Goal: Task Accomplishment & Management: Manage account settings

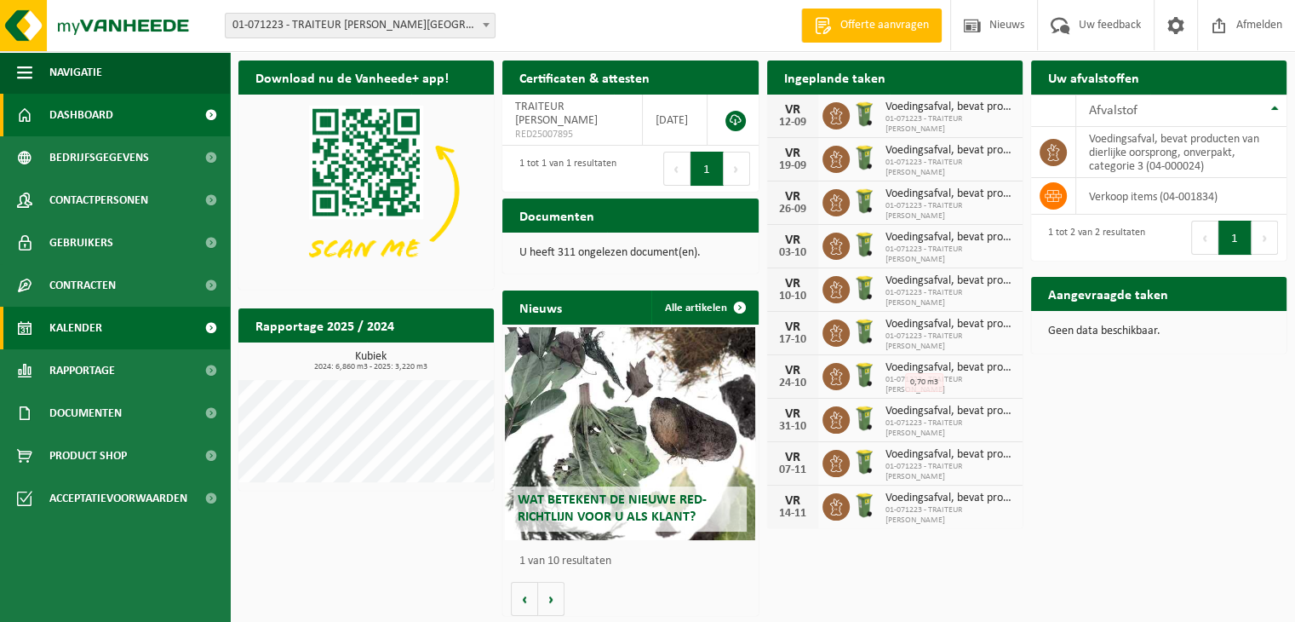
click at [115, 326] on link "Kalender" at bounding box center [115, 328] width 230 height 43
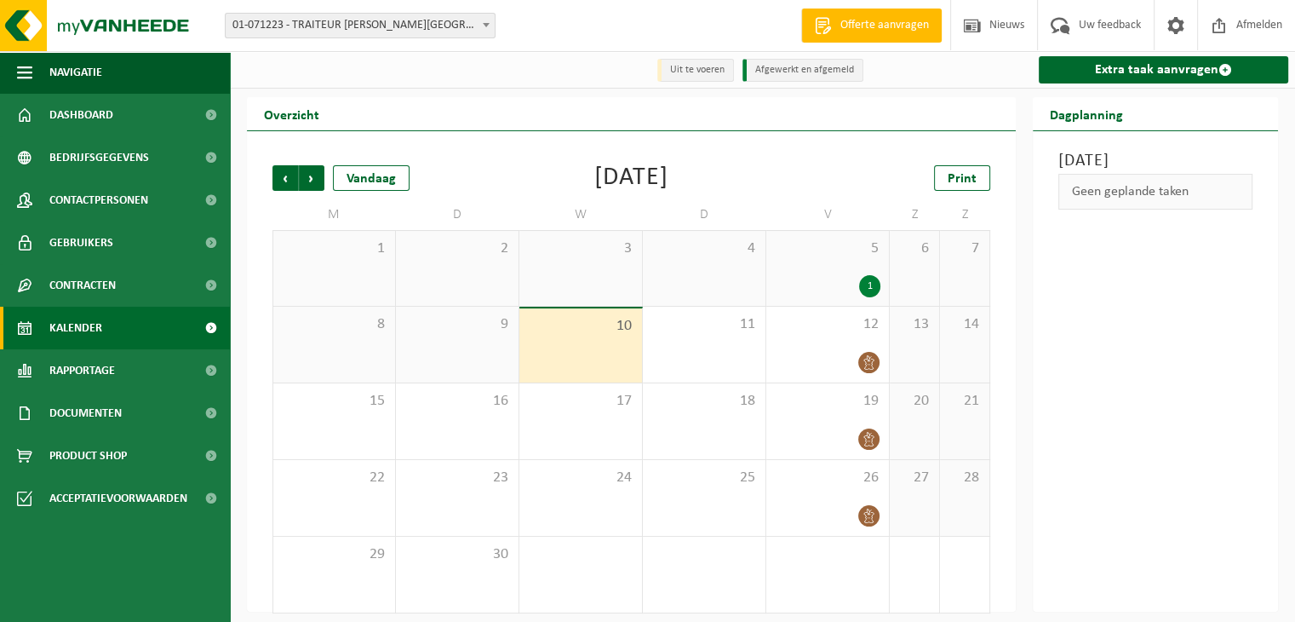
click at [807, 279] on div "1" at bounding box center [828, 286] width 106 height 22
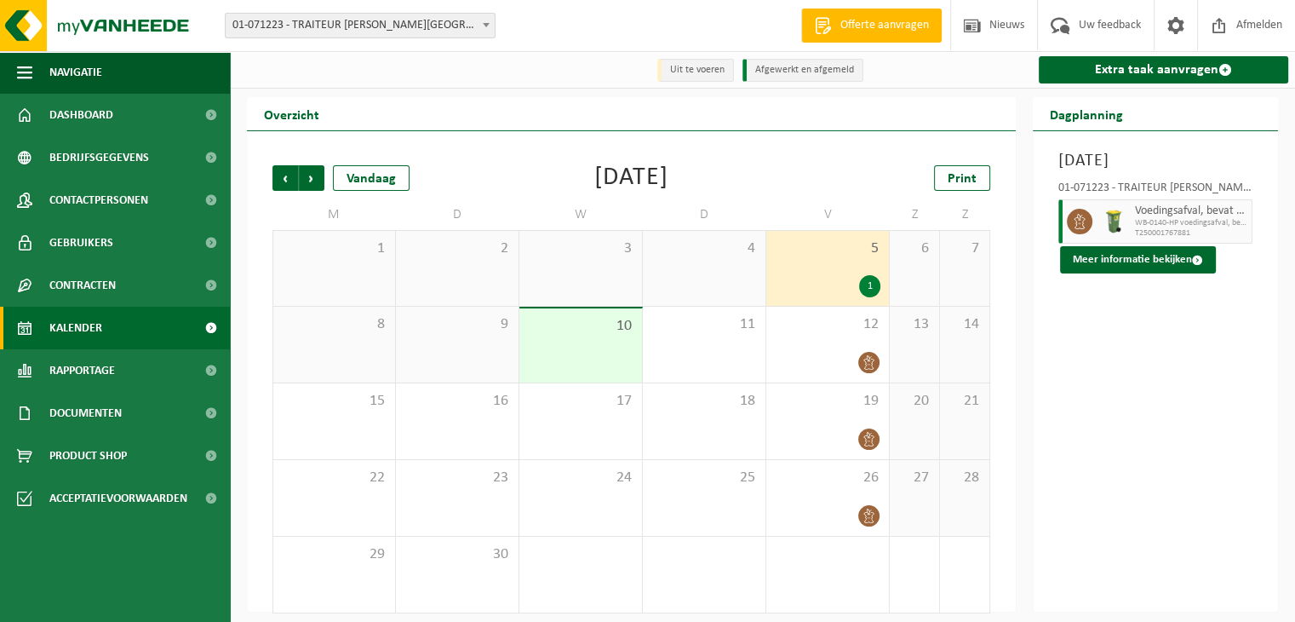
click at [1134, 244] on div "Voedingsafval, bevat producten van dierlijke oorsprong, onverpakt, categorie 3 …" at bounding box center [1192, 221] width 122 height 44
click at [833, 270] on div "5 1" at bounding box center [828, 268] width 123 height 75
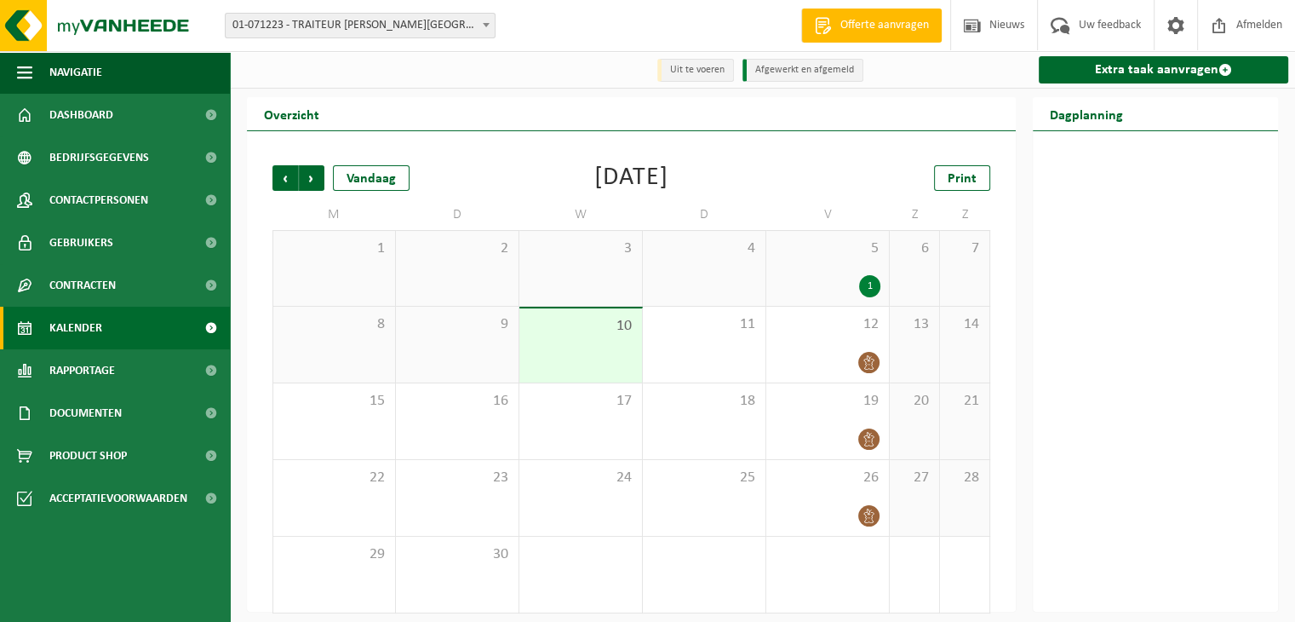
click at [837, 279] on div "1" at bounding box center [828, 286] width 106 height 22
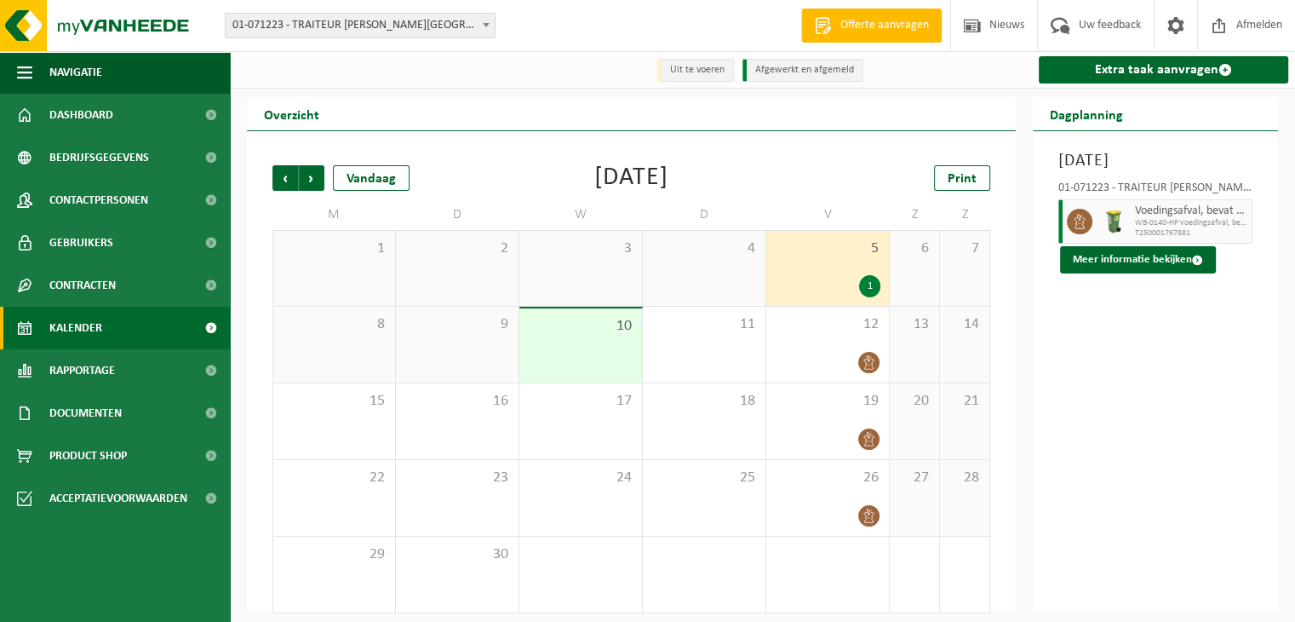
click at [1208, 228] on span "WB-0140-HP voedingsafval, bevat producten van dierlijke oors" at bounding box center [1191, 223] width 112 height 10
click at [1185, 273] on button "Meer informatie bekijken" at bounding box center [1138, 259] width 156 height 27
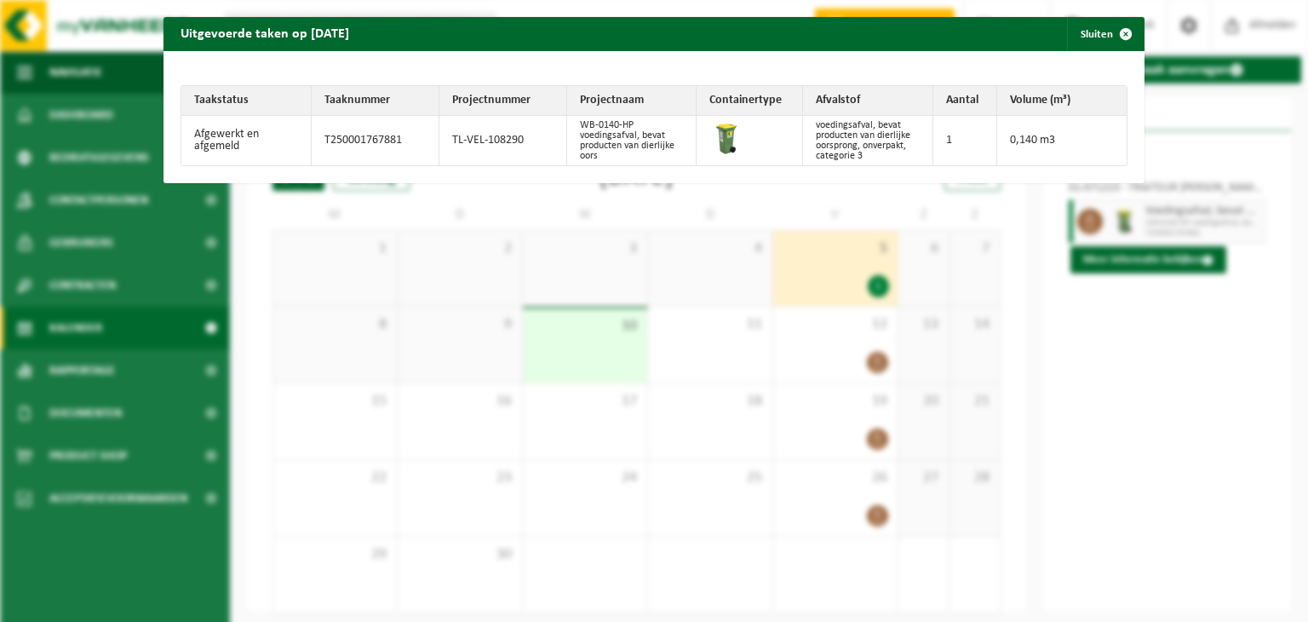
click at [1155, 318] on div "Uitgevoerde taken op 2025-09-05 Sluiten Taakstatus Taaknummer Projectnummer Pro…" at bounding box center [654, 311] width 1308 height 622
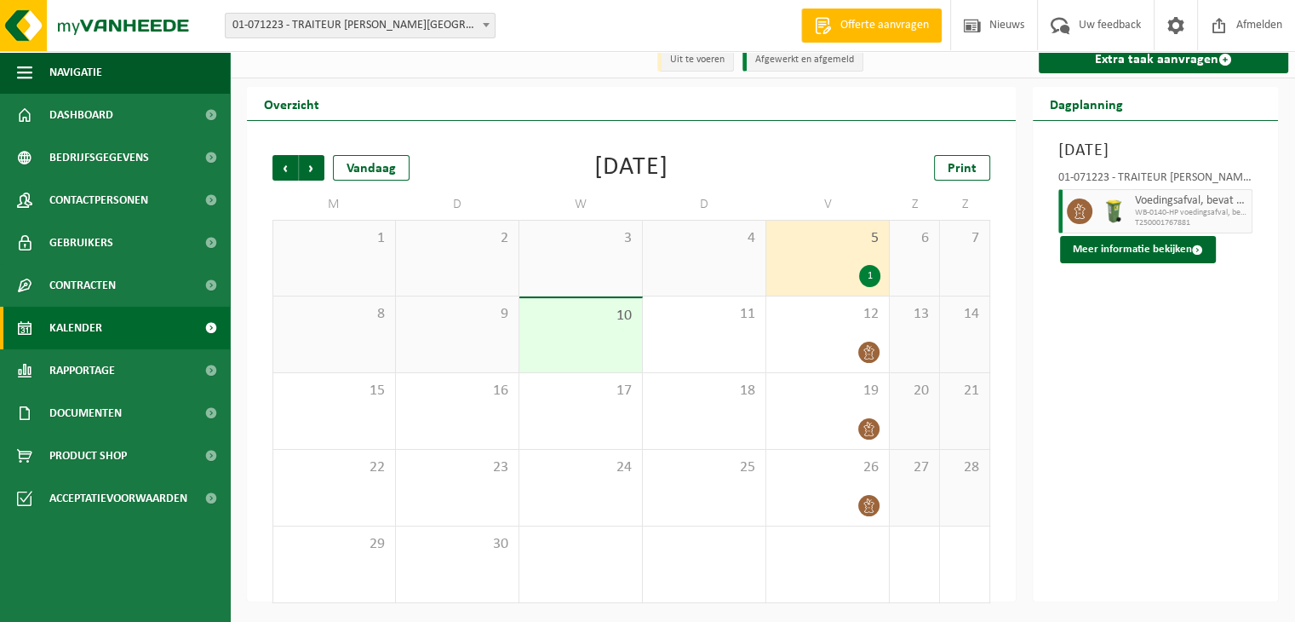
scroll to position [10, 0]
click at [1082, 219] on icon at bounding box center [1079, 211] width 15 height 15
click at [870, 273] on div "1" at bounding box center [869, 276] width 21 height 22
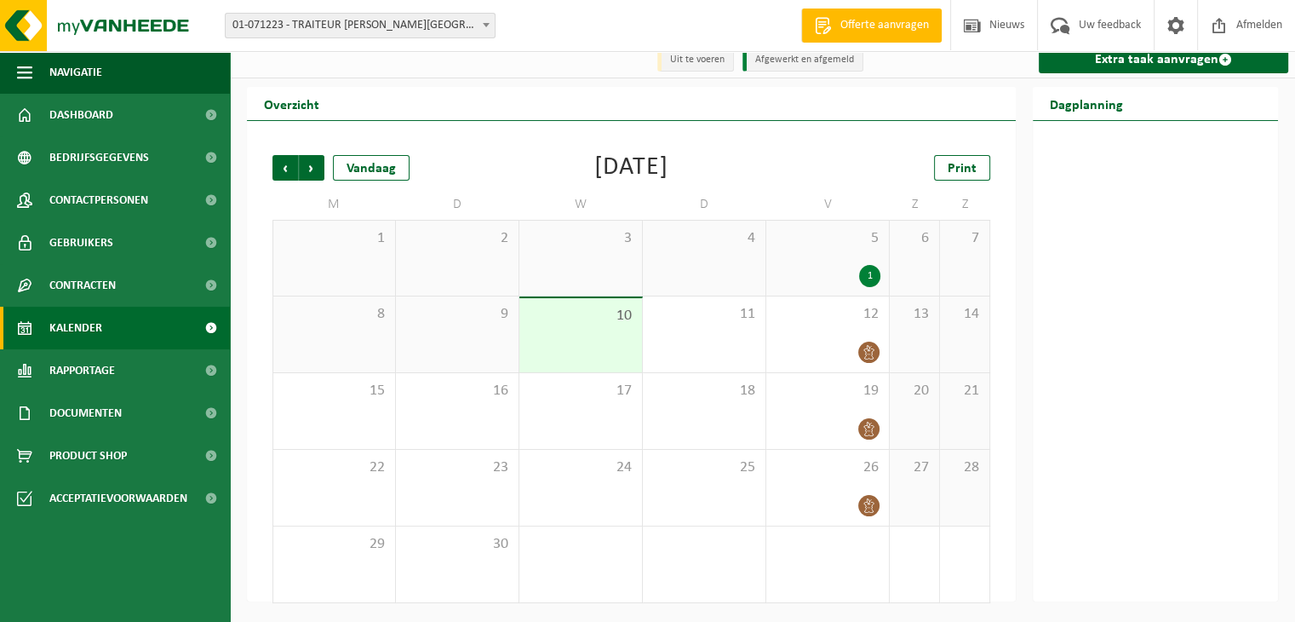
click at [861, 269] on div "1" at bounding box center [828, 276] width 106 height 22
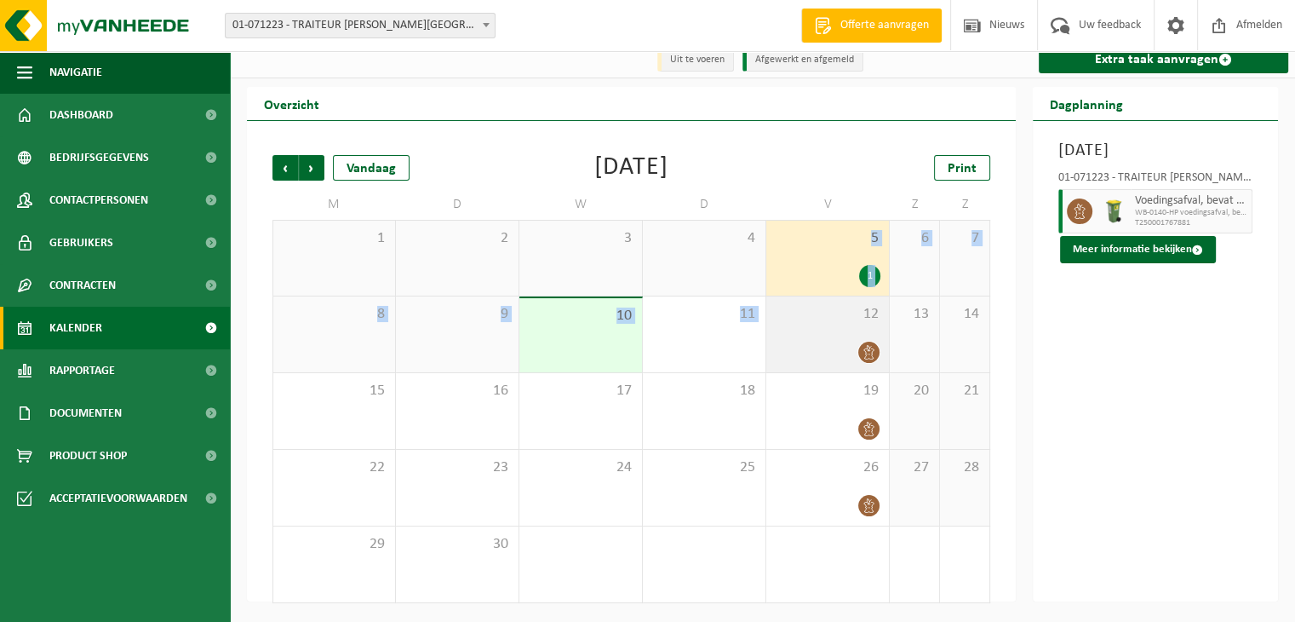
drag, startPoint x: 828, startPoint y: 254, endPoint x: 844, endPoint y: 332, distance: 80.0
click at [844, 332] on tbody "1 2 3 4 5 1 6 7 8 9 10 11 12 13 14 15 16 17 18 19 20 21 22 23 24 25 26 27 28 29…" at bounding box center [632, 411] width 718 height 383
click at [862, 347] on icon at bounding box center [869, 352] width 14 height 14
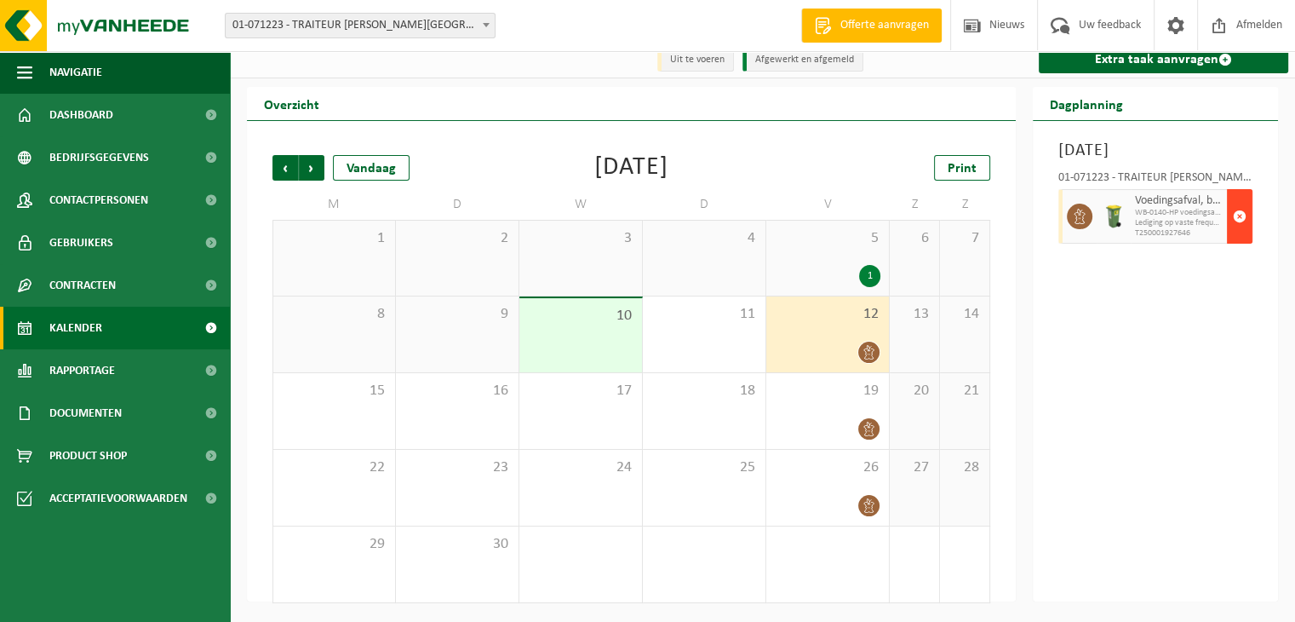
click at [1238, 233] on span "button" at bounding box center [1240, 216] width 14 height 34
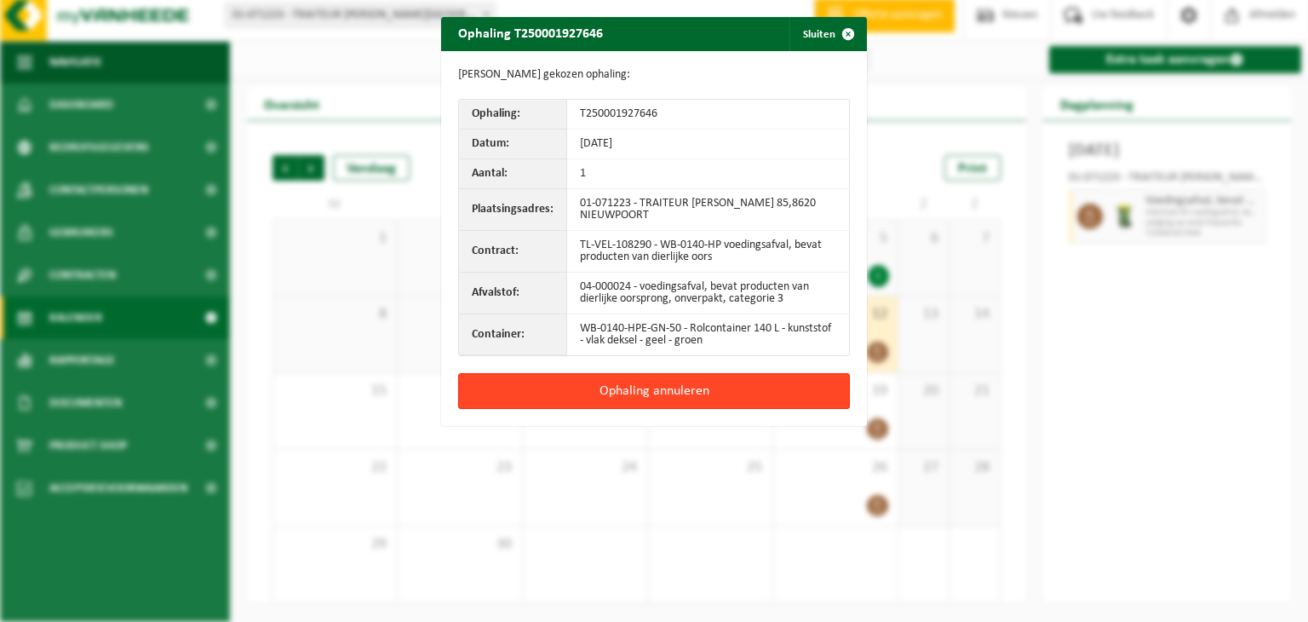
click at [699, 400] on button "Ophaling annuleren" at bounding box center [654, 391] width 392 height 36
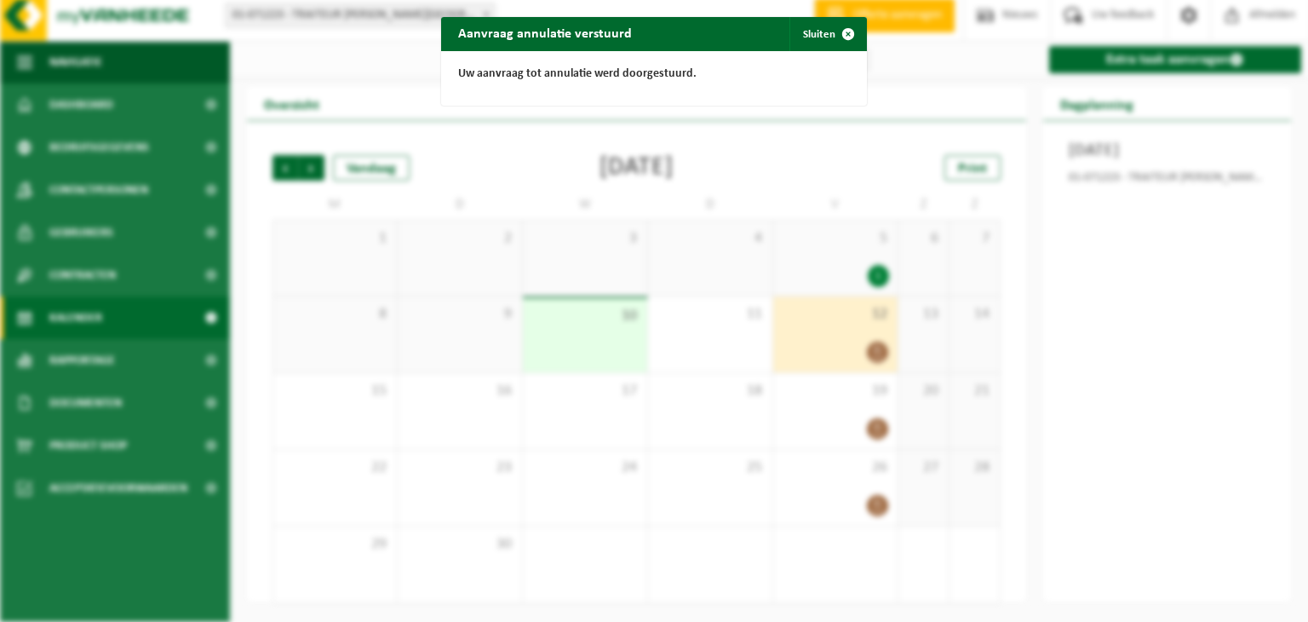
click at [699, 400] on div "Aanvraag annulatie verstuurd Sluiten Uw aanvraag tot annulatie werd doorgestuur…" at bounding box center [654, 311] width 1308 height 622
